Goal: Task Accomplishment & Management: Complete application form

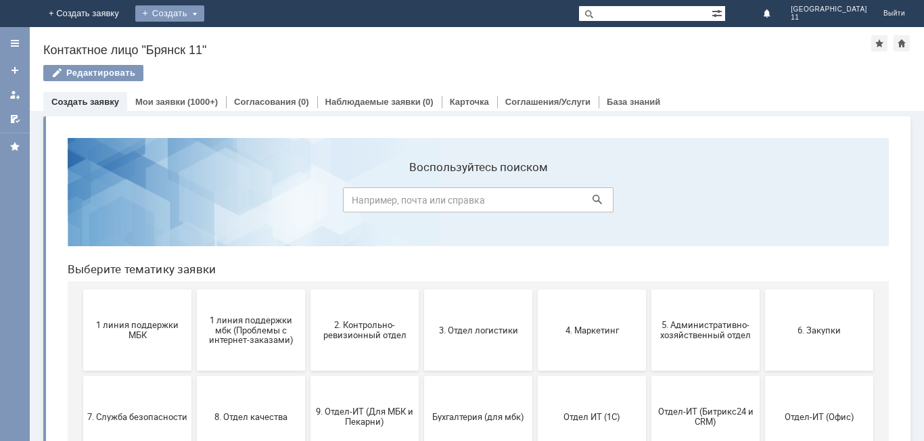
click at [204, 13] on div "Создать" at bounding box center [169, 13] width 69 height 16
click at [252, 37] on link "Заявка" at bounding box center [200, 40] width 103 height 16
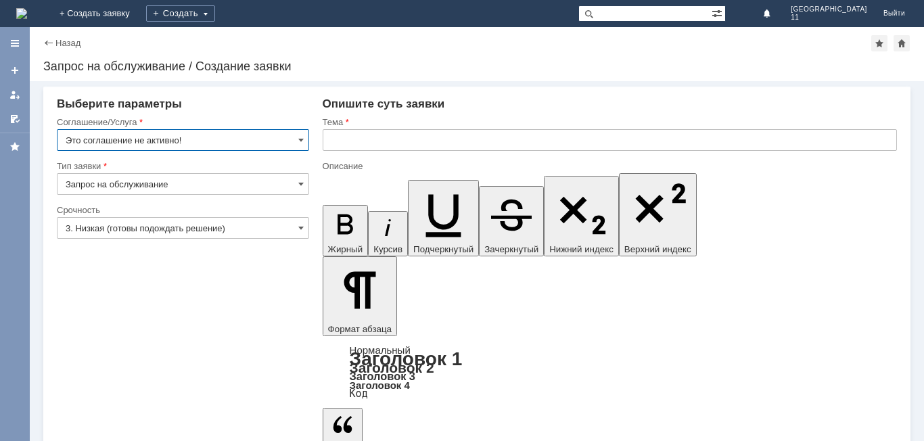
click at [326, 138] on input "text" at bounding box center [610, 140] width 574 height 22
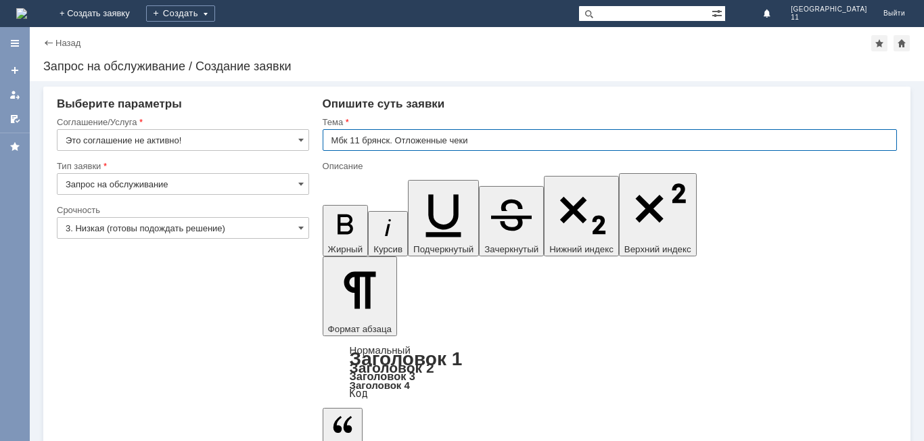
drag, startPoint x: 330, startPoint y: 141, endPoint x: 476, endPoint y: 147, distance: 146.3
click at [476, 147] on input "Мбк 11 брянск. Отложенные чеки" at bounding box center [610, 140] width 574 height 22
type input "Мбк 11 брянск. Отложенные чеки"
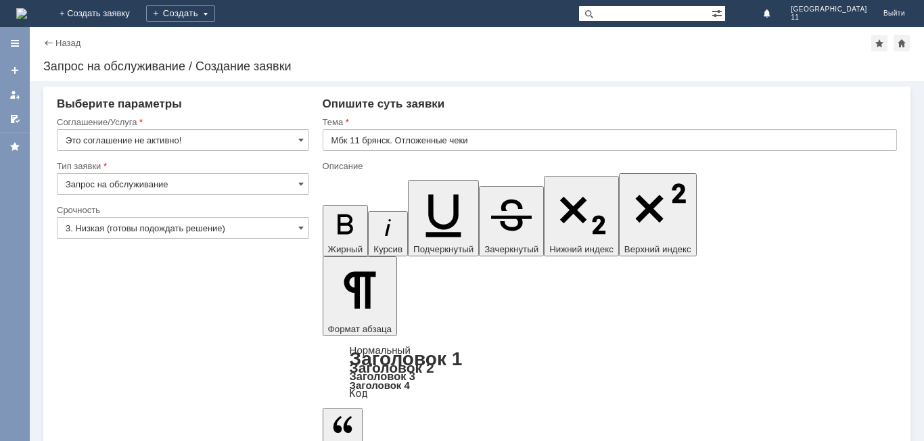
scroll to position [294, 5]
click at [297, 138] on input "Это соглашение не активно!" at bounding box center [183, 140] width 252 height 22
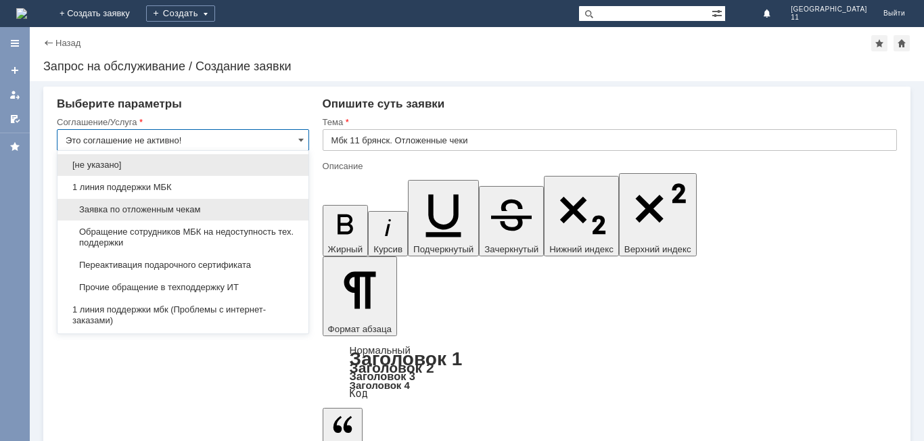
click at [192, 208] on span "Заявка по отложенным чекам" at bounding box center [183, 209] width 235 height 11
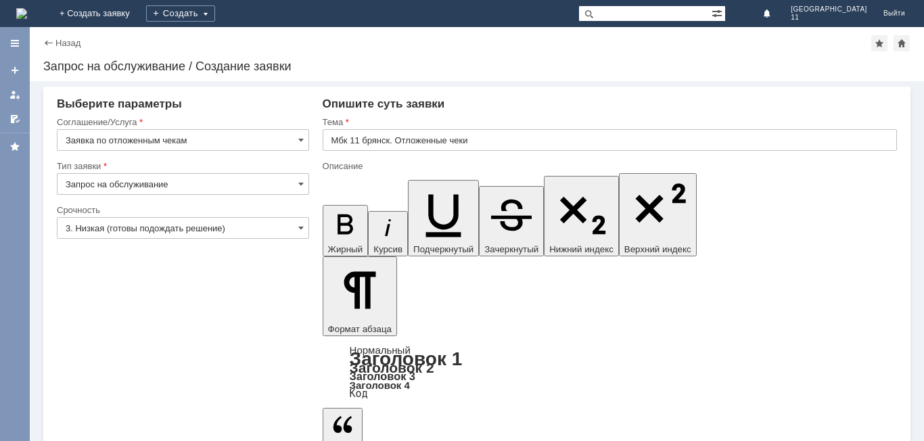
type input "Заявка по отложенным чекам"
click at [300, 229] on span at bounding box center [300, 228] width 5 height 11
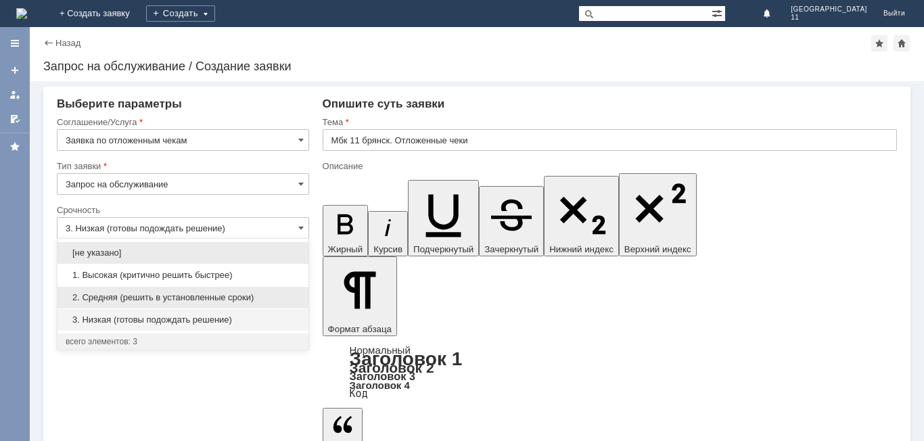
click at [229, 296] on span "2. Средняя (решить в установленные сроки)" at bounding box center [183, 297] width 235 height 11
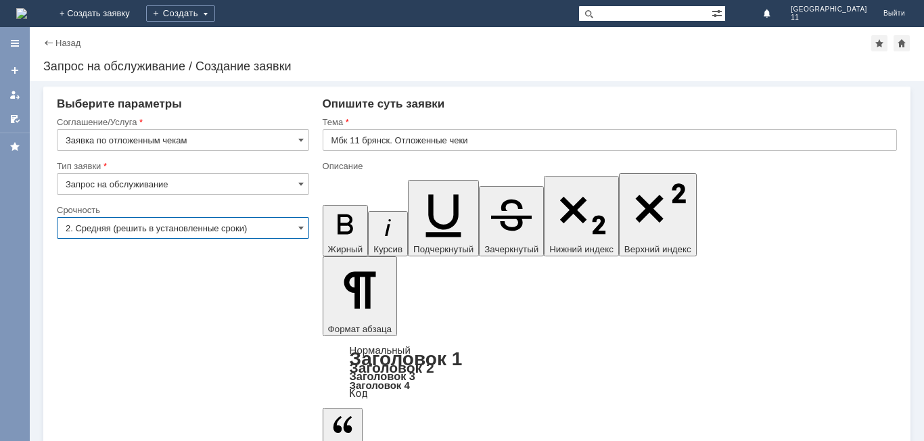
type input "2. Средняя (решить в установленные сроки)"
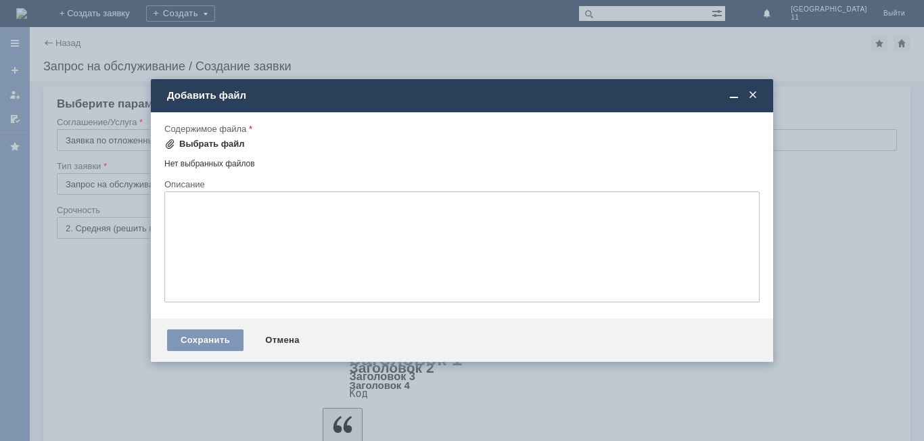
click at [191, 145] on div "Выбрать файл" at bounding box center [212, 144] width 66 height 11
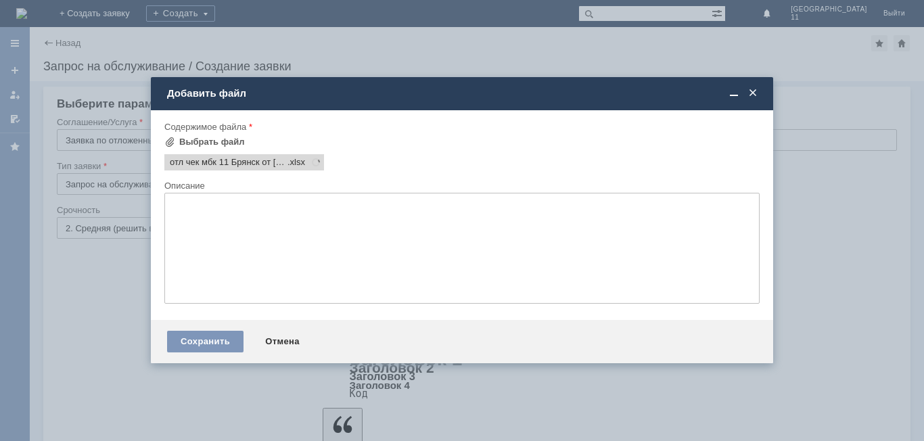
scroll to position [0, 0]
click at [216, 340] on div "Сохранить" at bounding box center [205, 342] width 76 height 22
